Goal: Contribute content

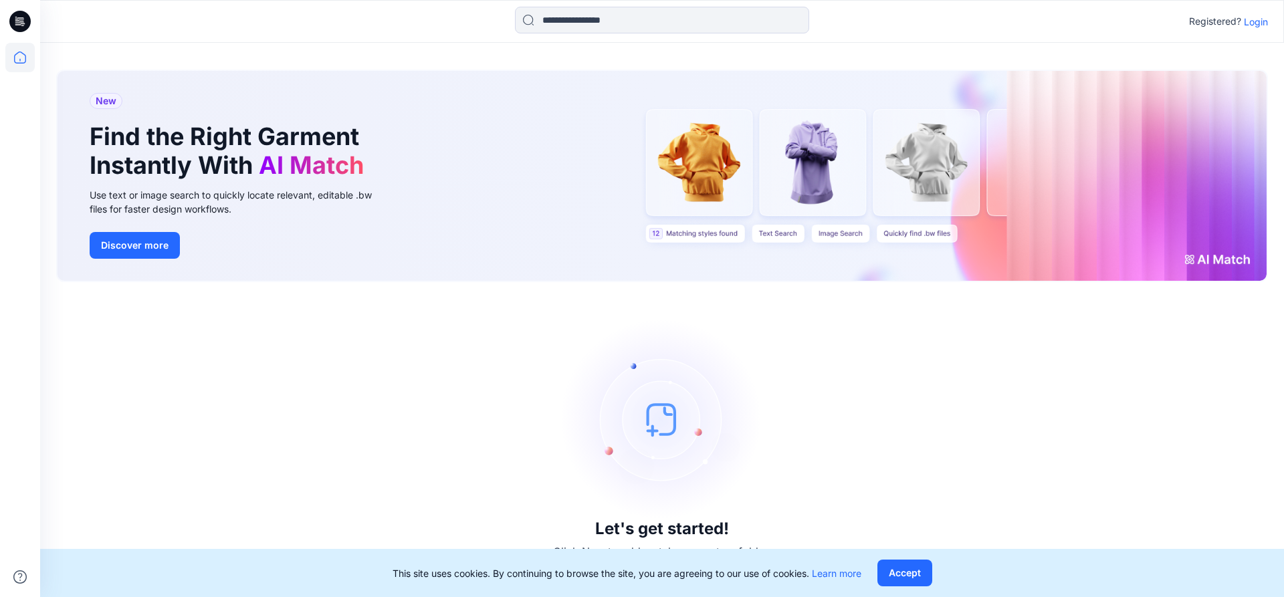
click at [1252, 17] on p "Login" at bounding box center [1256, 22] width 24 height 14
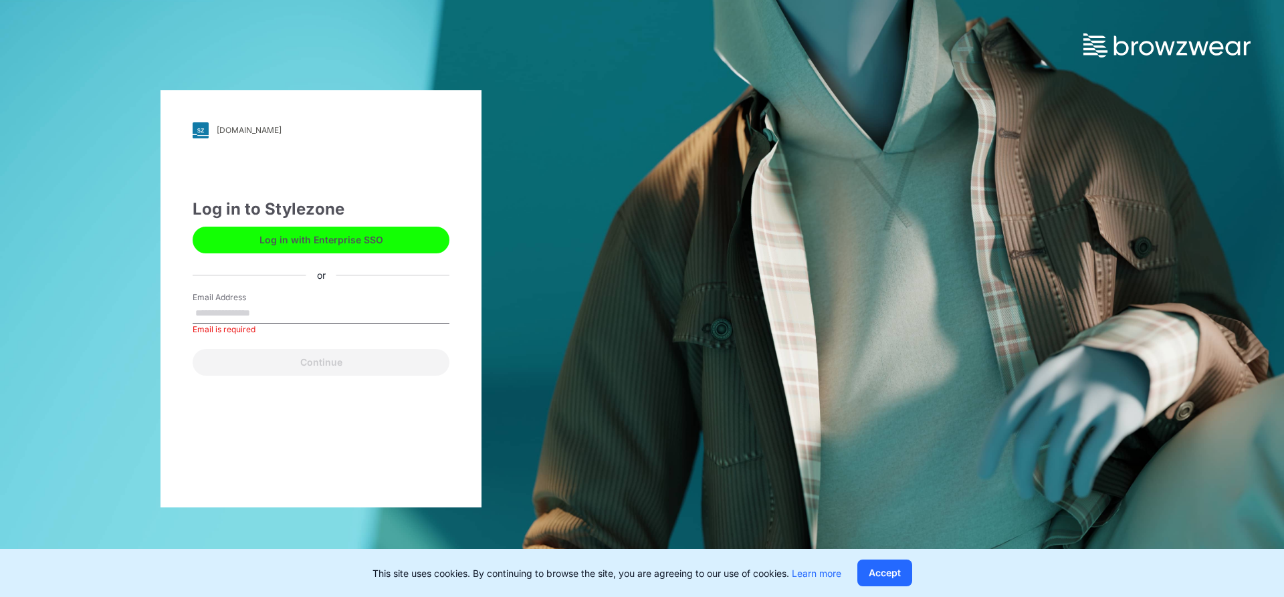
click at [203, 298] on label "Email Address" at bounding box center [240, 298] width 94 height 12
click at [203, 304] on input "Email Address" at bounding box center [321, 314] width 257 height 20
click at [206, 300] on label "Email Address" at bounding box center [240, 298] width 94 height 12
click at [206, 304] on input "Email Address" at bounding box center [321, 314] width 257 height 20
click at [211, 311] on input "Email Address" at bounding box center [321, 314] width 257 height 20
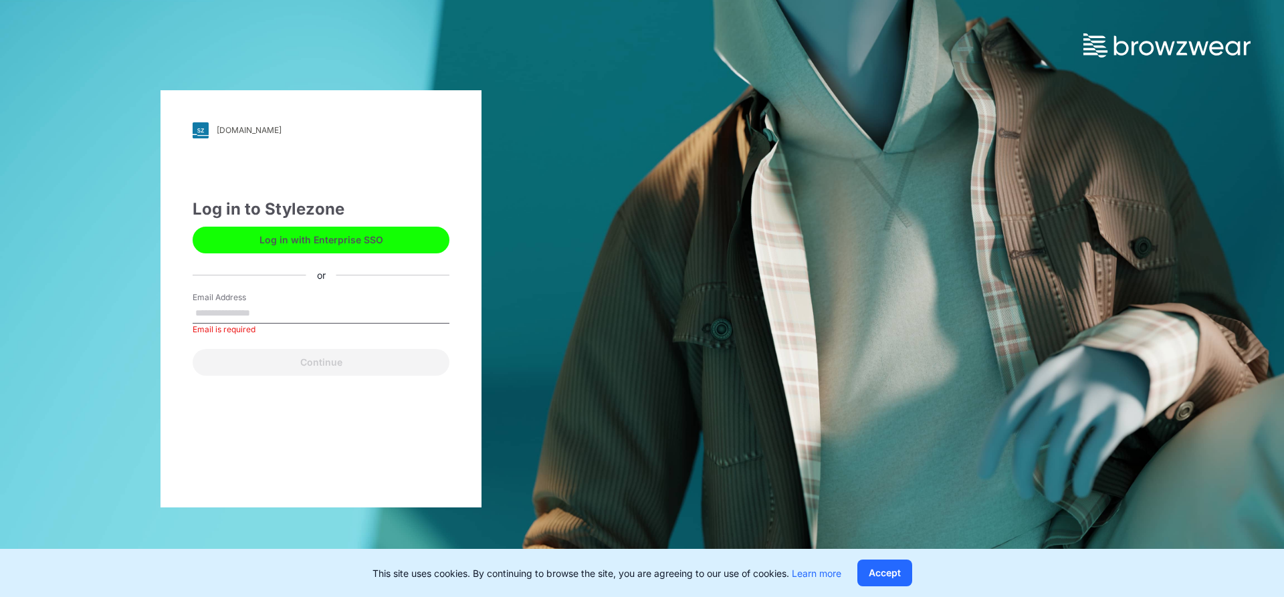
type input "**********"
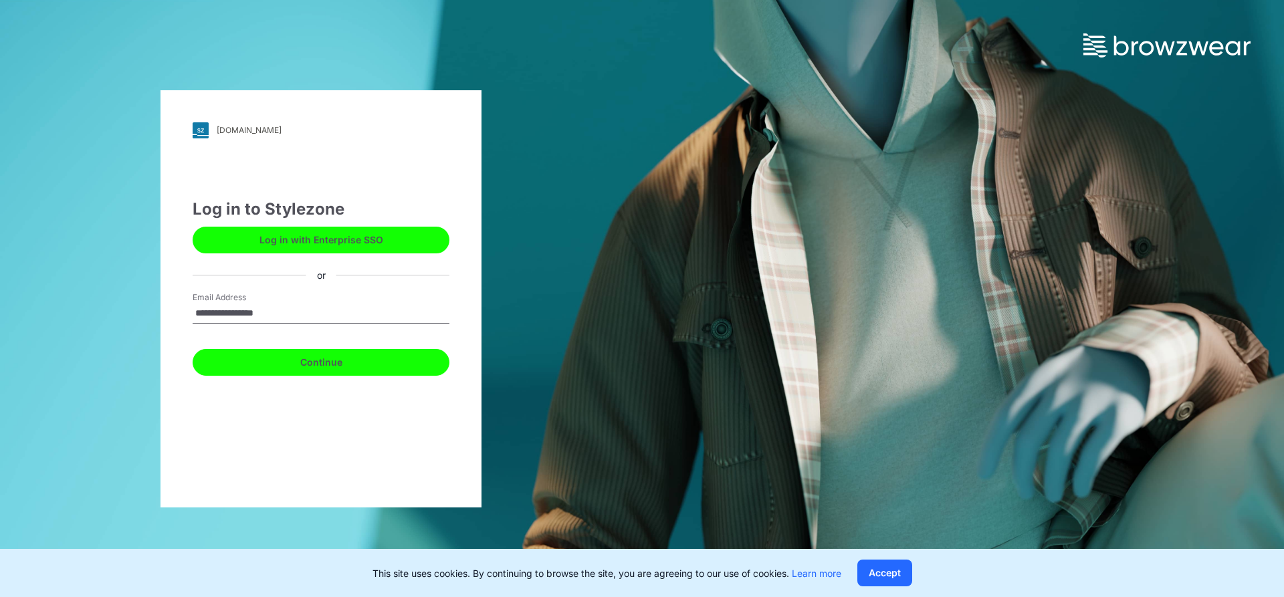
click at [282, 357] on button "Continue" at bounding box center [321, 362] width 257 height 27
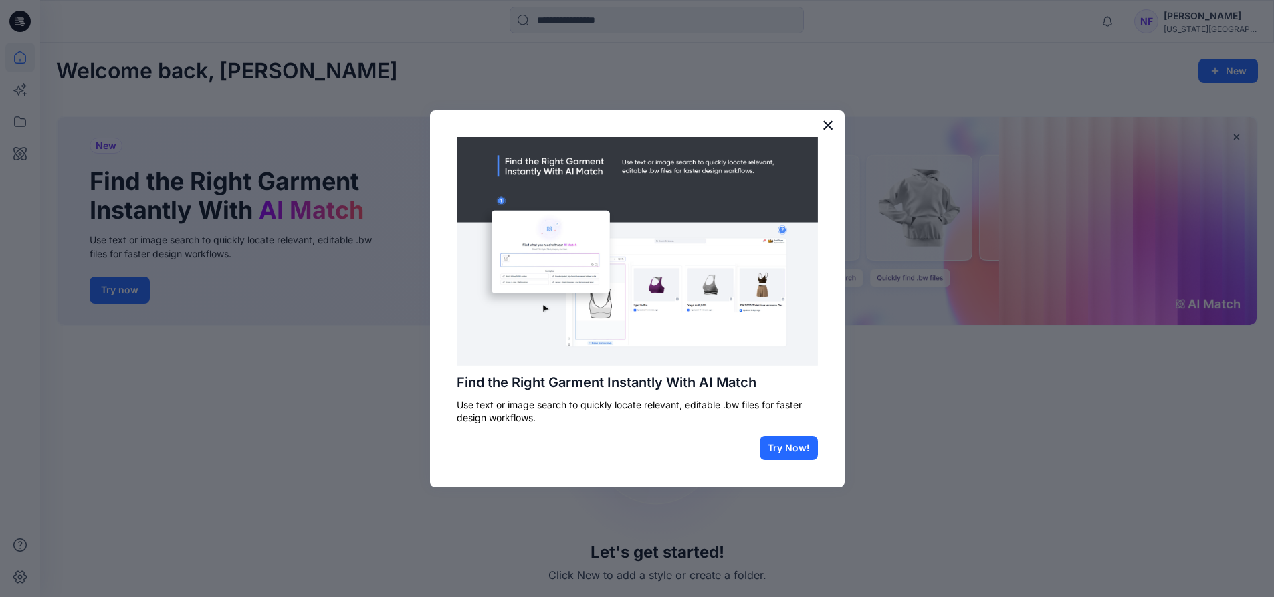
click at [830, 121] on button "×" at bounding box center [828, 124] width 13 height 21
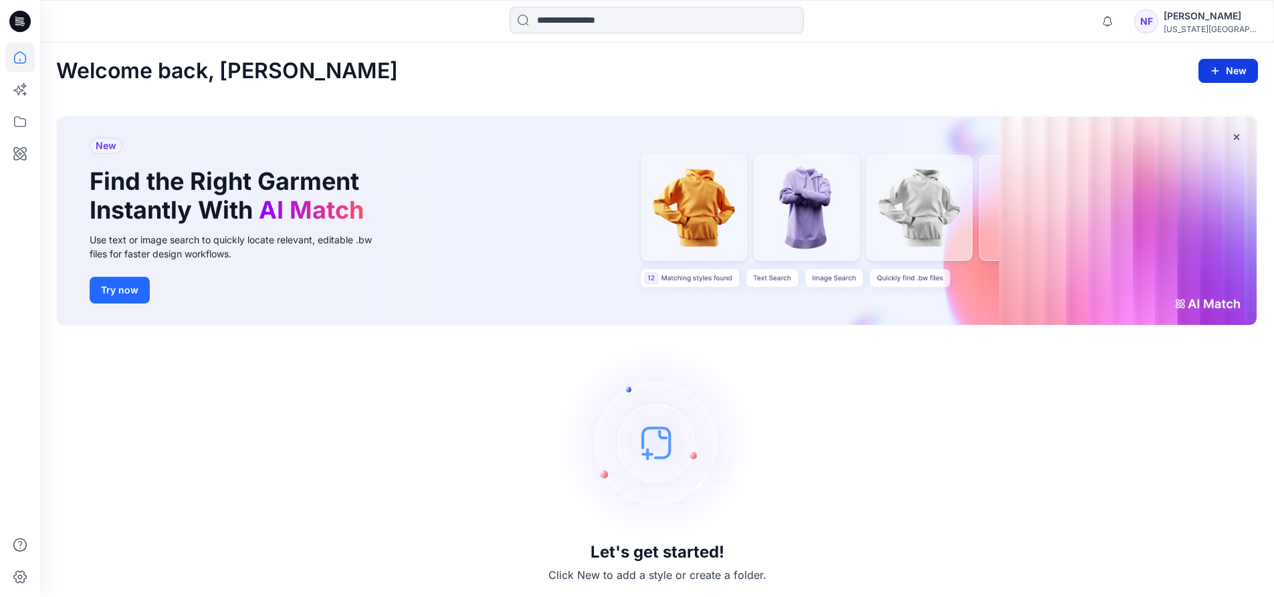
click at [1229, 80] on button "New" at bounding box center [1229, 71] width 60 height 24
click at [10, 115] on icon at bounding box center [19, 121] width 29 height 29
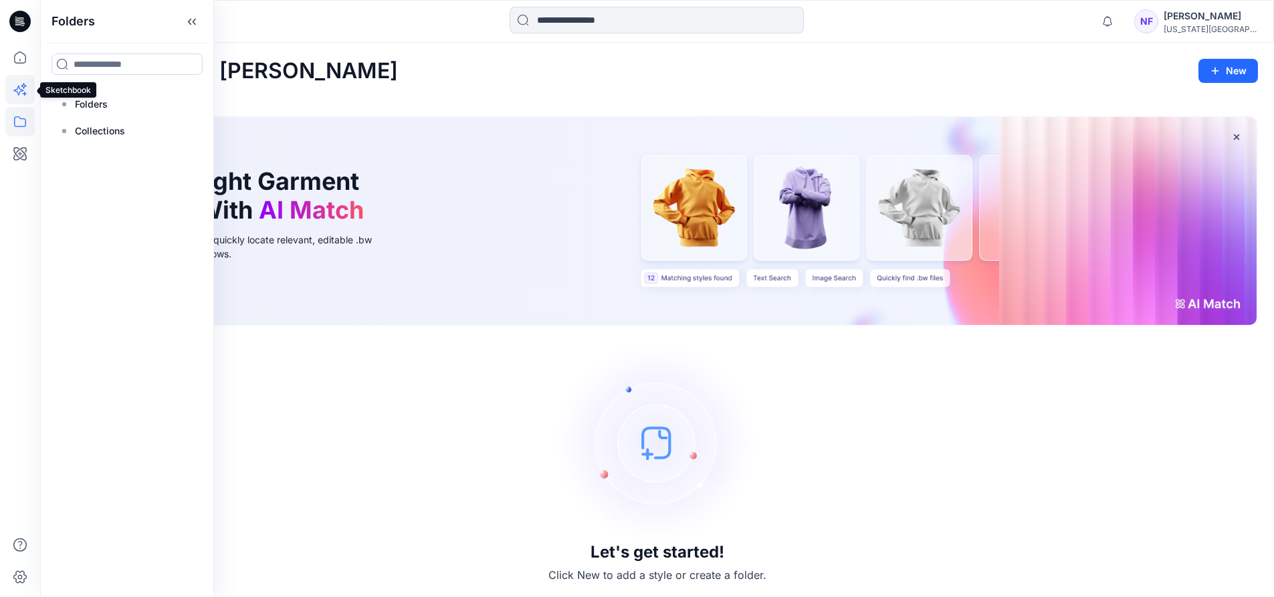
click at [9, 98] on icon at bounding box center [19, 89] width 29 height 29
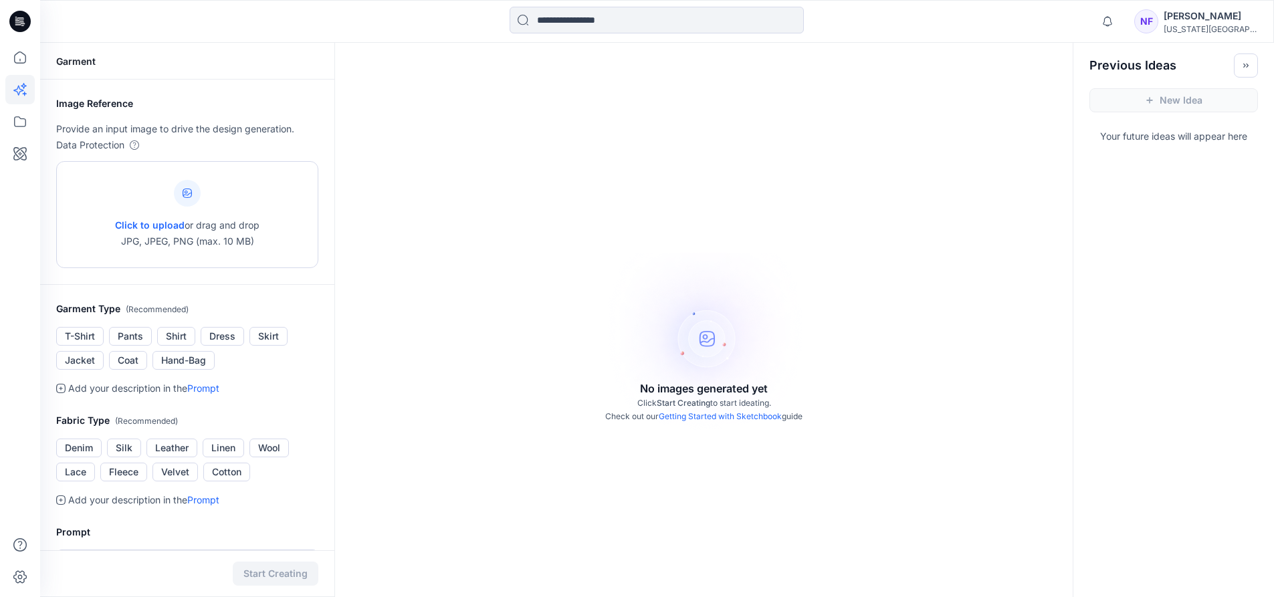
click at [129, 228] on span "Click to upload" at bounding box center [150, 224] width 70 height 11
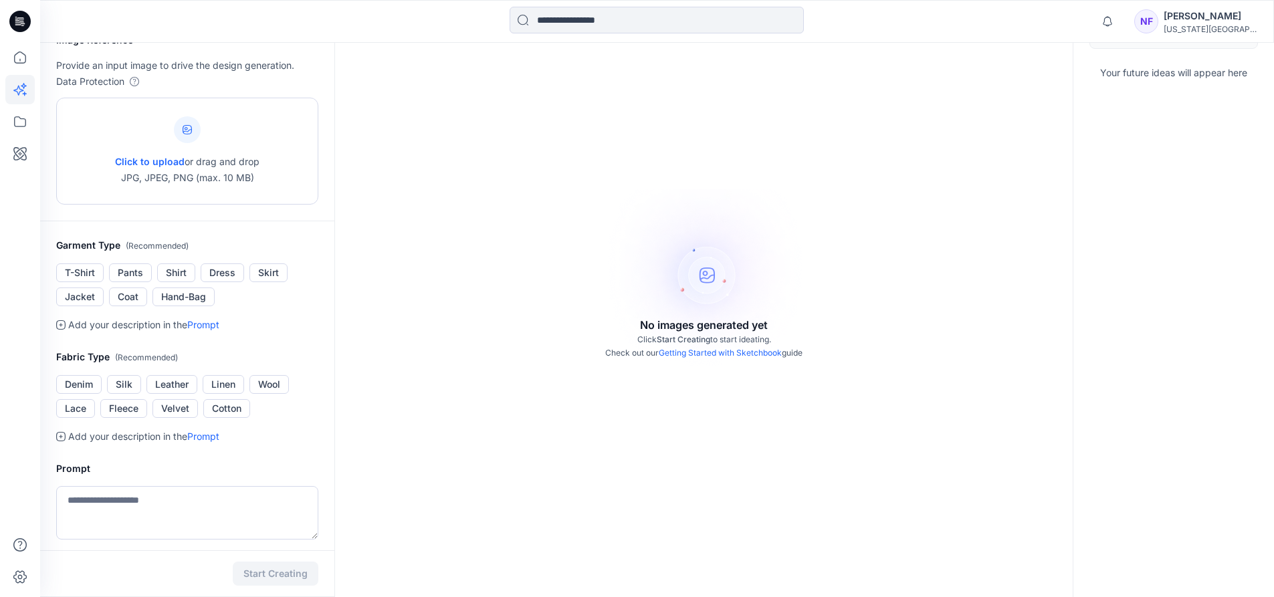
scroll to position [134, 0]
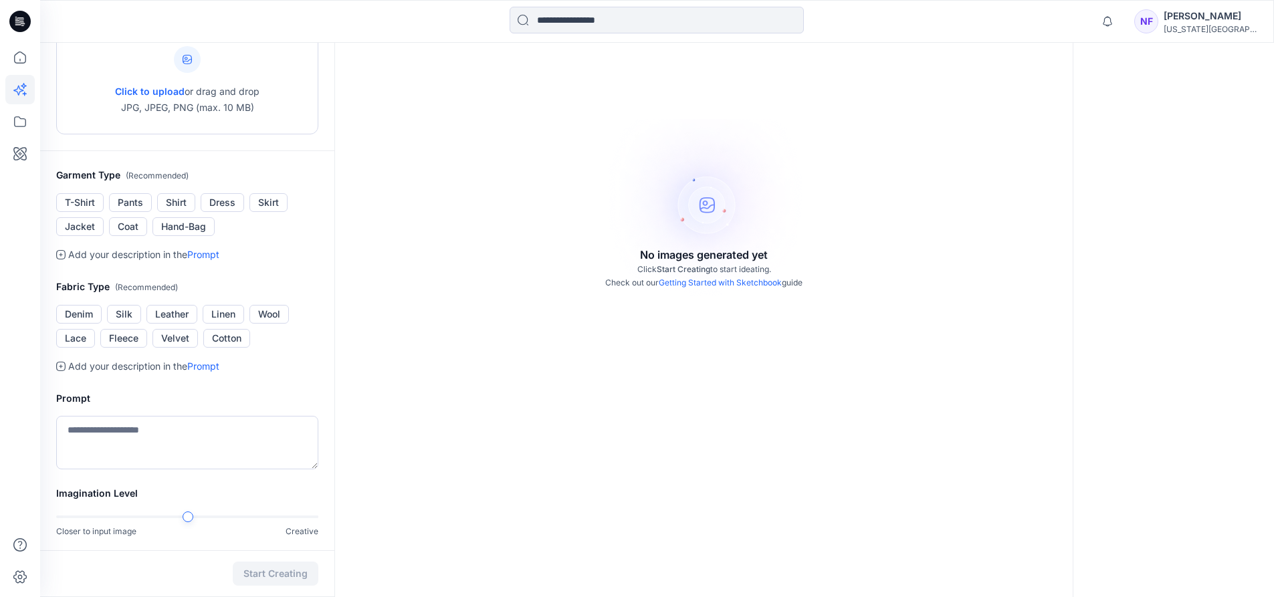
type input "**********"
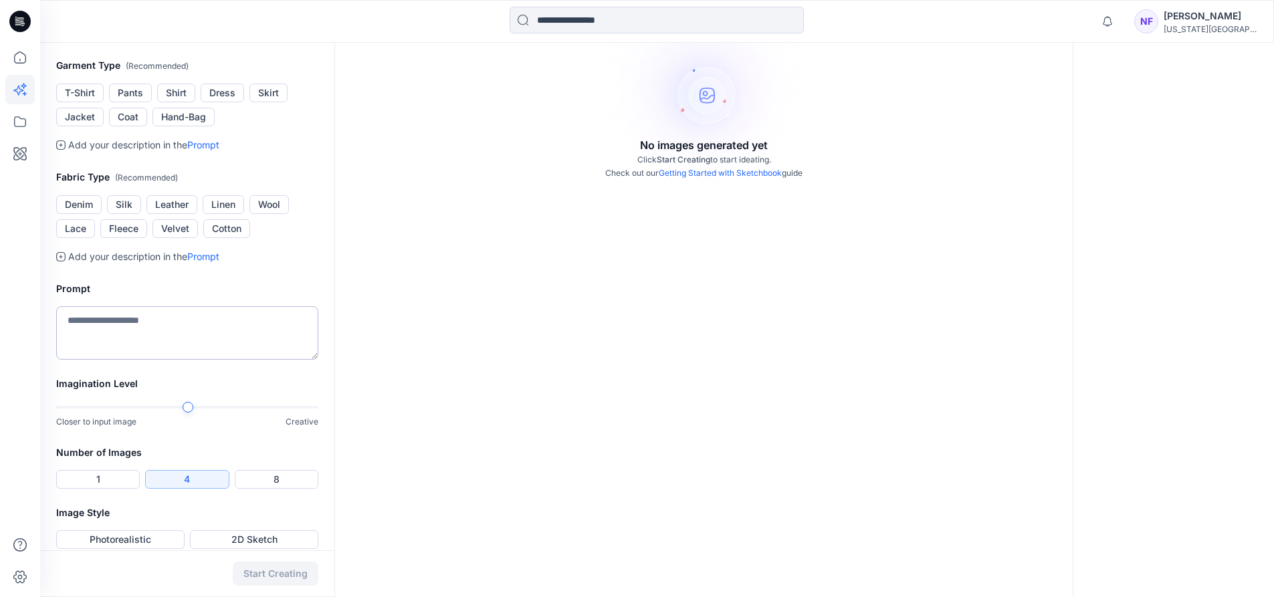
scroll to position [268, 0]
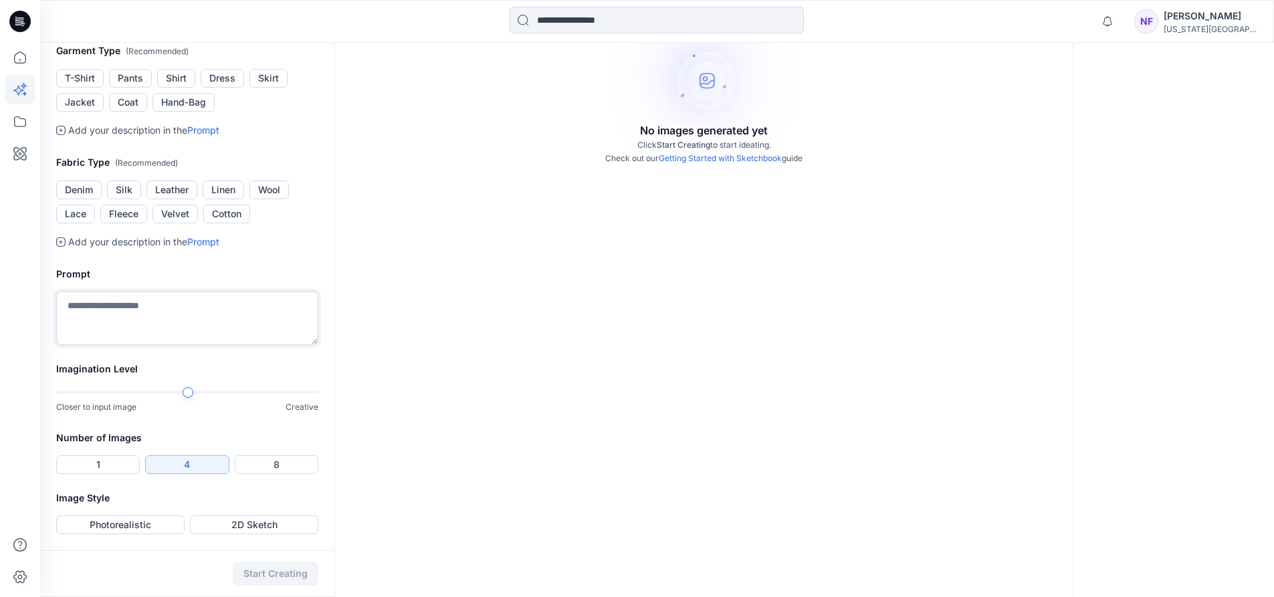
click at [213, 345] on textarea at bounding box center [187, 319] width 262 height 54
type textarea "*******"
click at [130, 462] on button "1" at bounding box center [98, 465] width 84 height 19
click at [175, 524] on button "Photorealistic" at bounding box center [120, 525] width 128 height 19
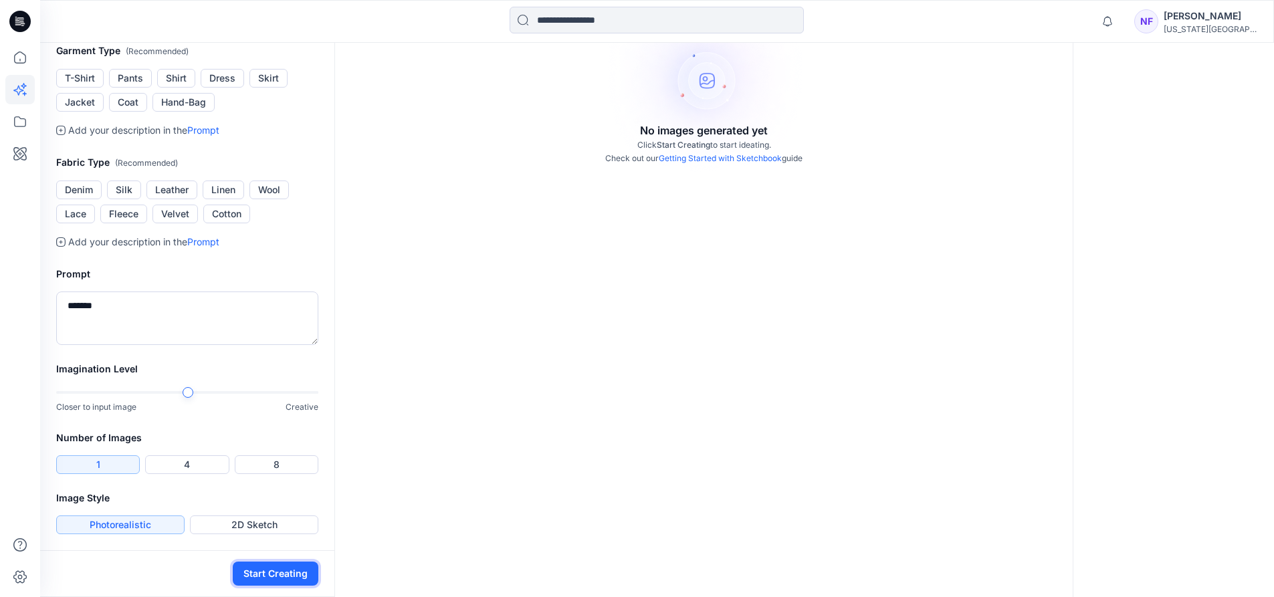
click at [250, 565] on button "Start Creating" at bounding box center [276, 574] width 86 height 24
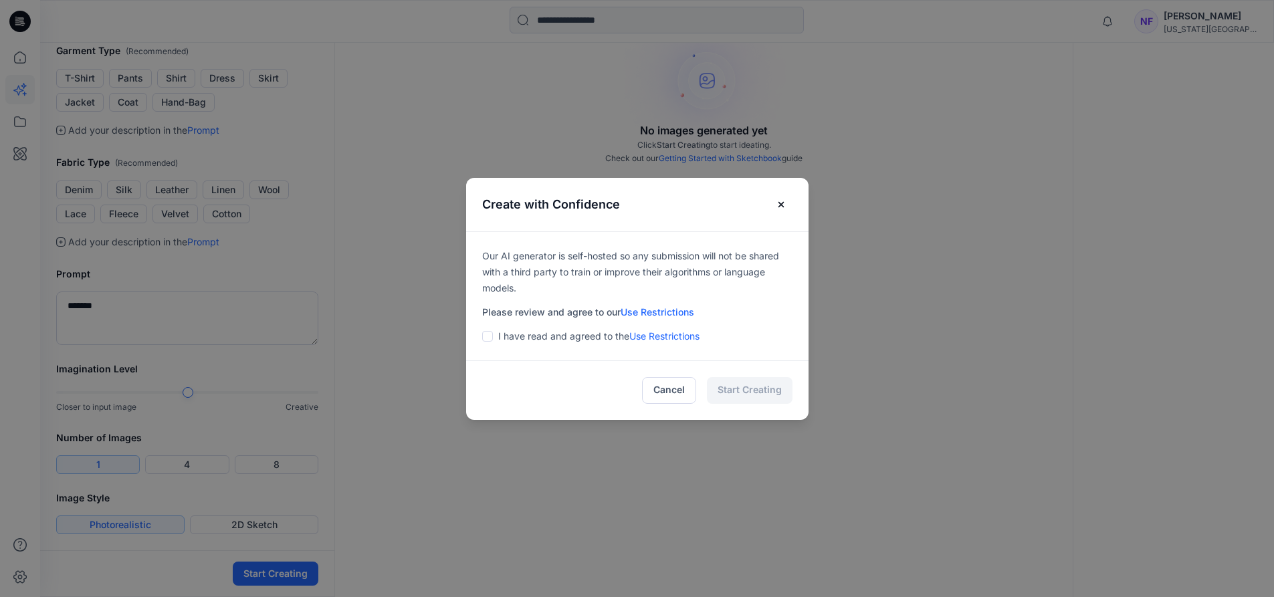
click at [492, 334] on span at bounding box center [487, 336] width 11 height 11
click at [724, 379] on button "Start Creating" at bounding box center [750, 390] width 86 height 27
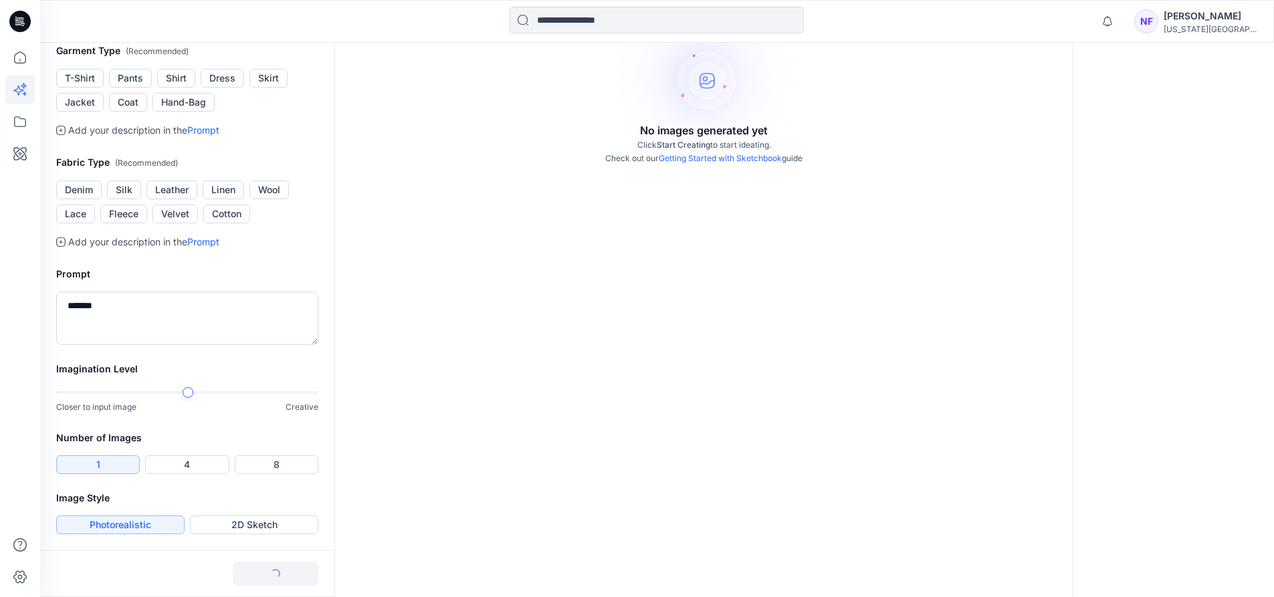
click at [726, 385] on div "No images generated yet Click Start Creating to start ideating. Check out our G…" at bounding box center [703, 191] width 739 height 813
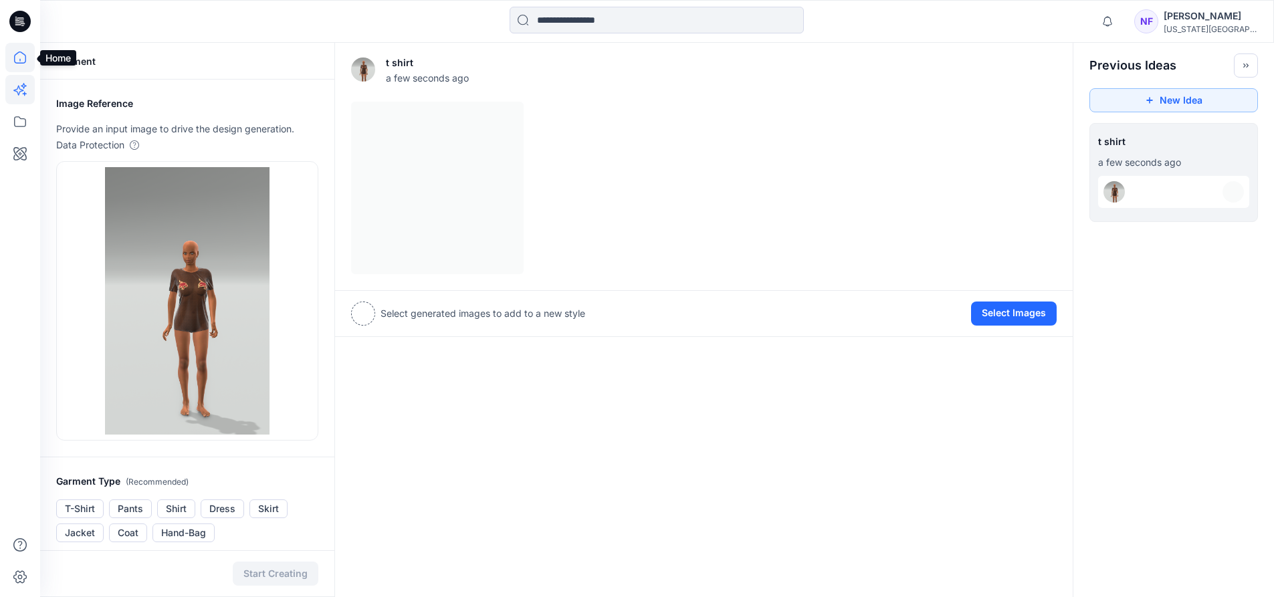
click at [26, 62] on icon at bounding box center [19, 57] width 29 height 29
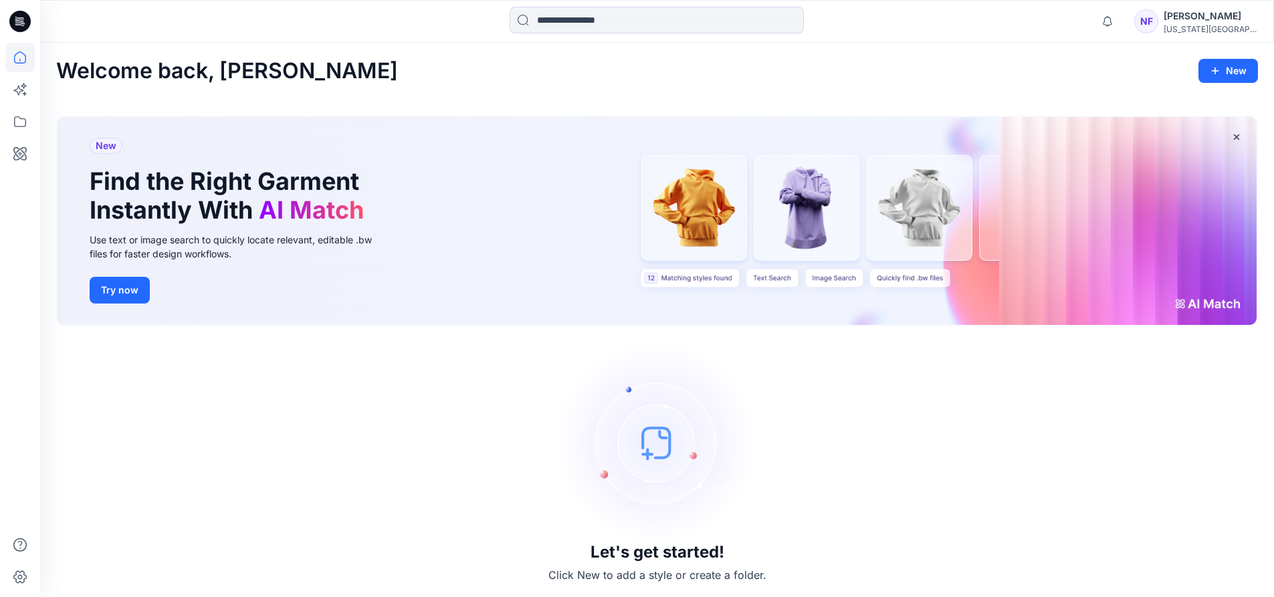
click at [28, 19] on icon at bounding box center [19, 21] width 21 height 21
click at [21, 149] on icon at bounding box center [19, 153] width 13 height 13
